Goal: Find specific page/section: Find specific page/section

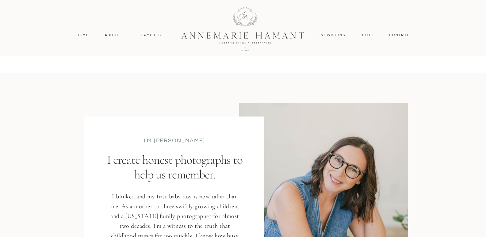
scroll to position [660, 0]
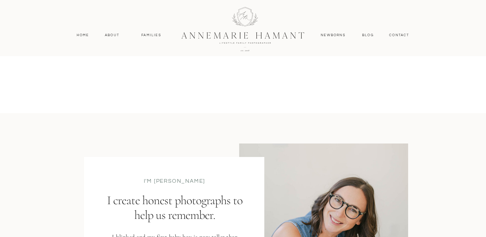
drag, startPoint x: 489, startPoint y: 15, endPoint x: 467, endPoint y: 60, distance: 50.2
click at [110, 34] on nav "About" at bounding box center [112, 35] width 18 height 6
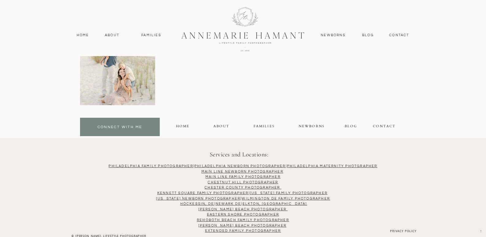
scroll to position [1711, 0]
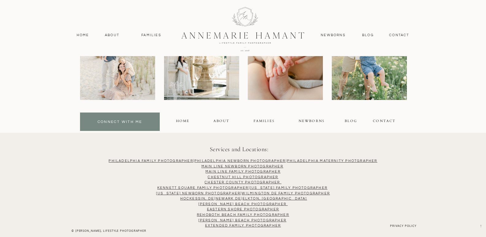
drag, startPoint x: 490, startPoint y: 17, endPoint x: 490, endPoint y: 220, distance: 202.6
click at [263, 120] on div "FAMILIES" at bounding box center [263, 121] width 21 height 7
click at [264, 119] on div "FAMILIES" at bounding box center [263, 121] width 21 height 7
click at [262, 122] on div "FAMILIES" at bounding box center [263, 121] width 21 height 7
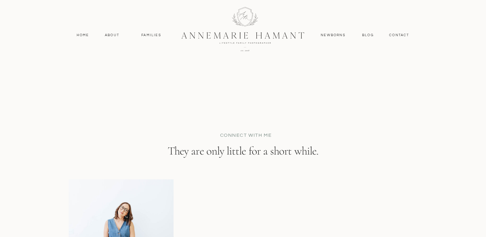
scroll to position [3565, 0]
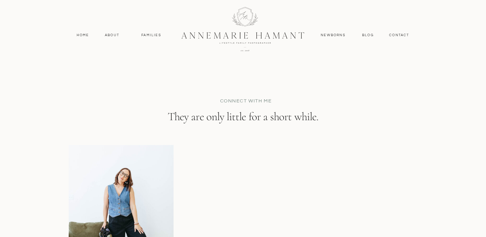
drag, startPoint x: 487, startPoint y: 11, endPoint x: 490, endPoint y: 202, distance: 191.0
